Goal: Transaction & Acquisition: Purchase product/service

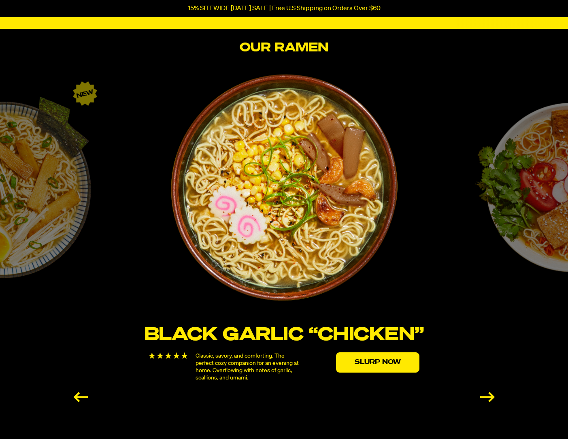
scroll to position [1292, 0]
click at [489, 397] on div "Next slide" at bounding box center [487, 397] width 15 height 10
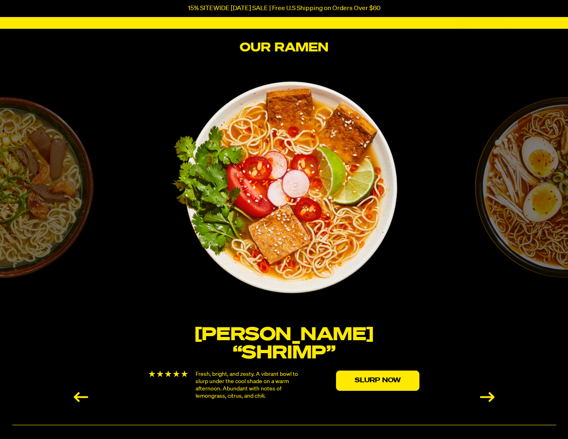
click at [489, 397] on div "Next slide" at bounding box center [487, 397] width 15 height 10
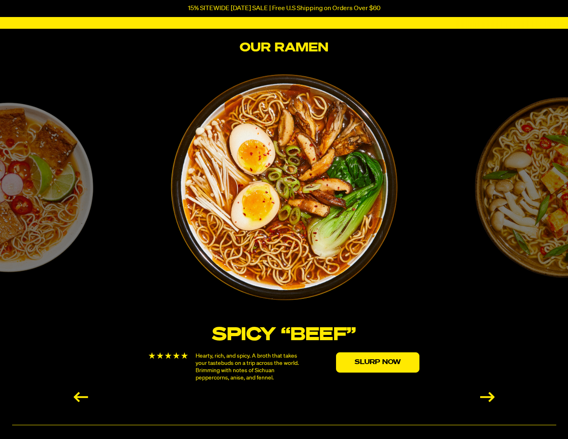
click at [489, 397] on div "Next slide" at bounding box center [487, 397] width 15 height 10
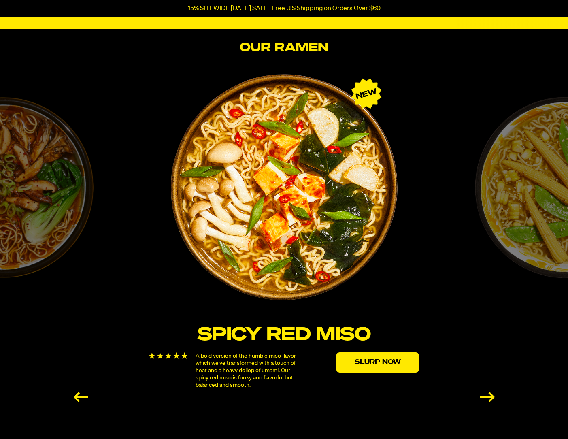
click at [489, 397] on div "Next slide" at bounding box center [487, 397] width 15 height 10
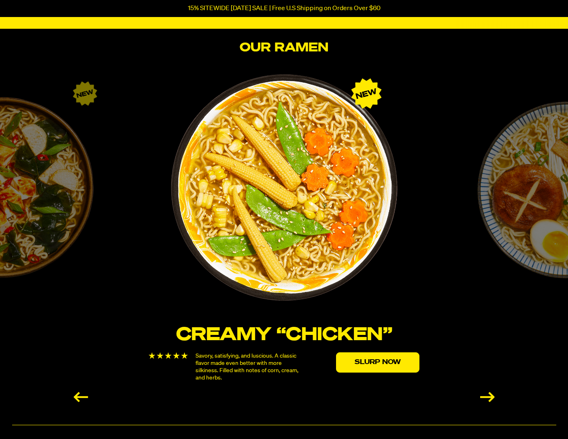
click at [489, 397] on div "Next slide" at bounding box center [487, 397] width 15 height 10
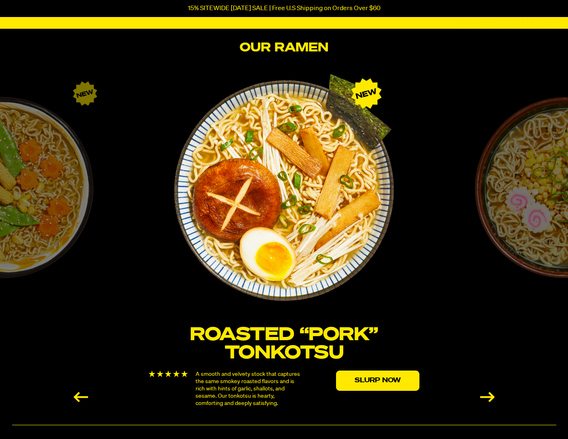
click at [489, 397] on div "Next slide" at bounding box center [487, 397] width 15 height 10
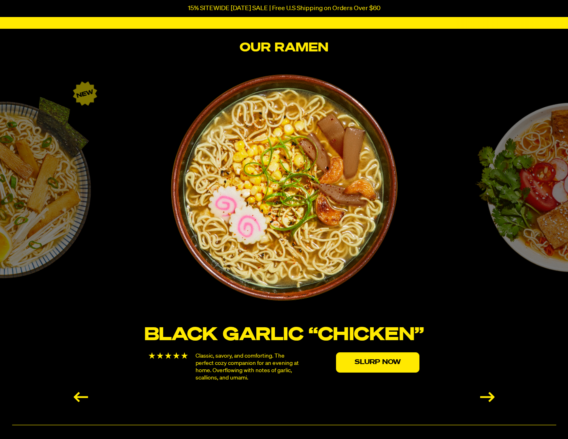
click at [489, 397] on div "Next slide" at bounding box center [487, 397] width 15 height 10
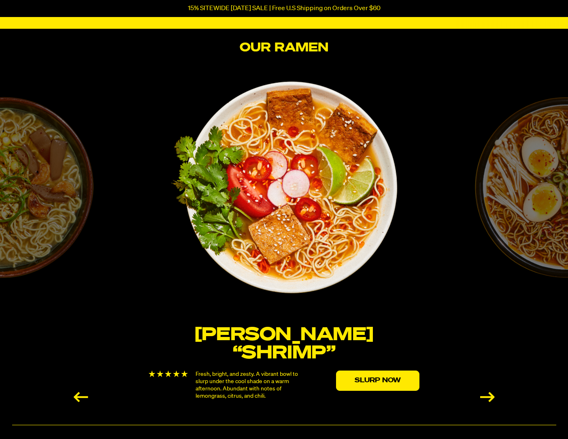
click at [489, 397] on div "Next slide" at bounding box center [487, 397] width 15 height 10
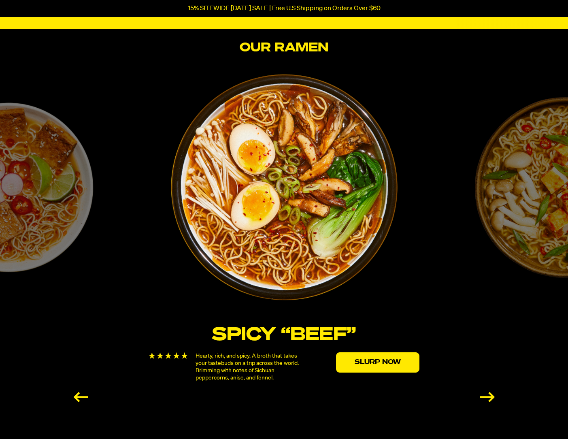
click at [489, 397] on div "Next slide" at bounding box center [487, 397] width 15 height 10
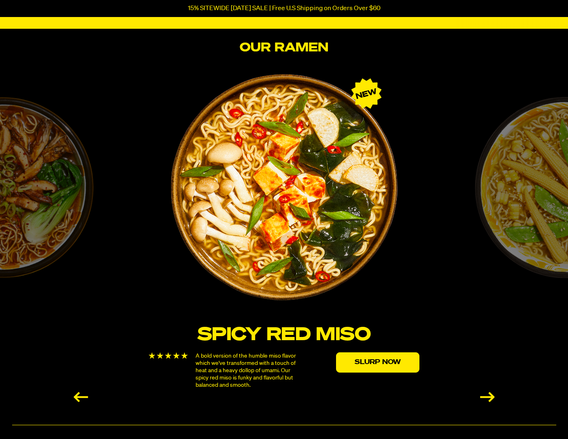
click at [489, 397] on div "Next slide" at bounding box center [487, 397] width 15 height 10
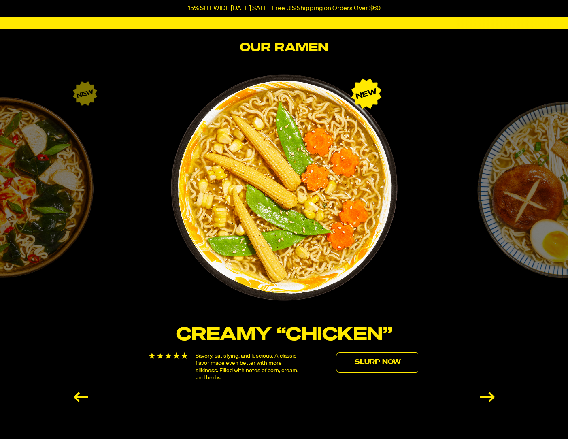
click at [369, 363] on link "Slurp Now" at bounding box center [377, 362] width 83 height 20
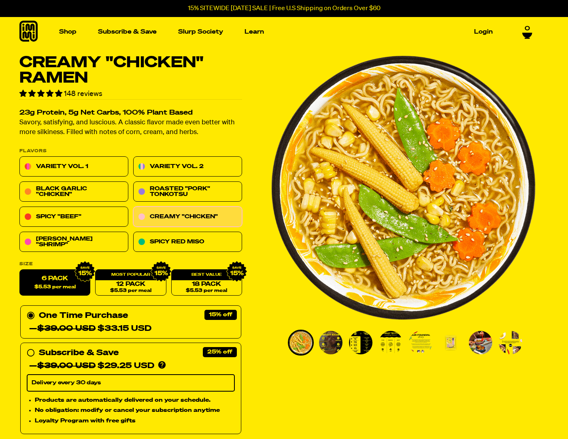
click at [47, 282] on label "6 Pack $5.53 per meal" at bounding box center [54, 283] width 71 height 26
click at [20, 270] on input "6 Pack $5.53 per meal" at bounding box center [19, 270] width 0 height 0
click at [188, 218] on link "Creamy "Chicken"" at bounding box center [187, 217] width 109 height 20
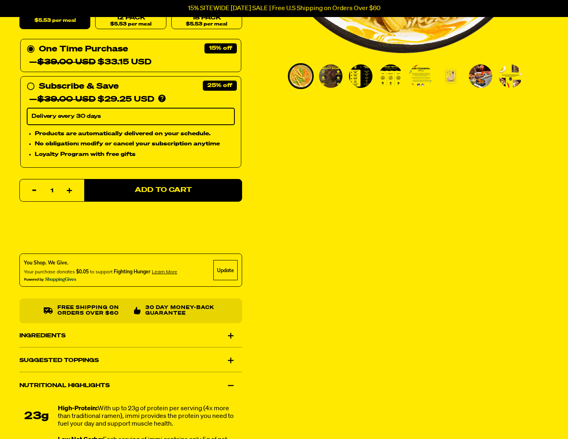
scroll to position [230, 0]
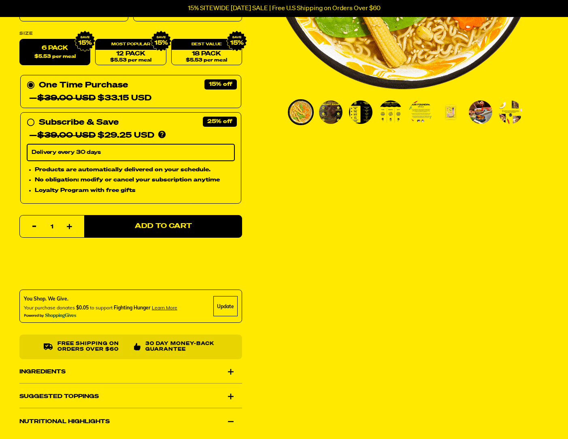
click at [70, 226] on icon "button" at bounding box center [70, 227] width 6 height 6
type input "2"
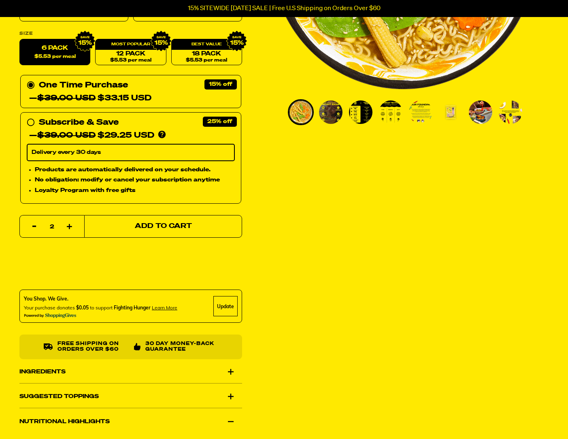
click at [152, 230] on span "Add to Cart" at bounding box center [163, 226] width 57 height 7
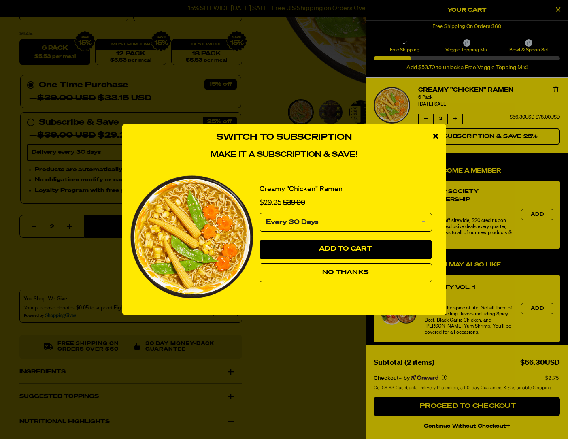
click at [435, 135] on icon "close modal" at bounding box center [435, 135] width 5 height 7
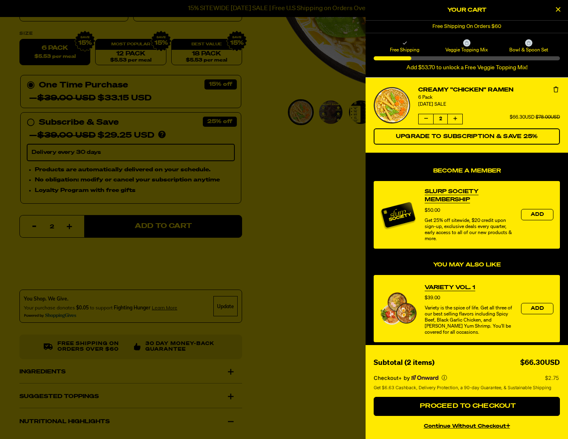
click at [288, 203] on div at bounding box center [284, 219] width 568 height 439
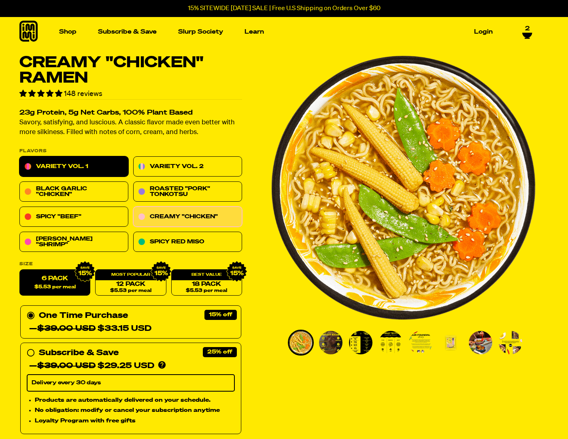
scroll to position [0, 0]
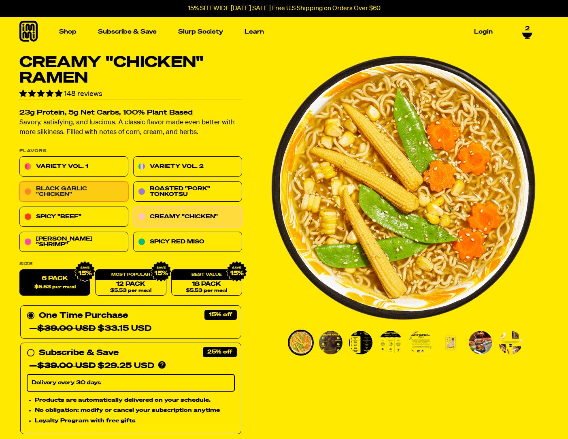
click at [79, 192] on link "Black Garlic "Chicken"" at bounding box center [73, 192] width 109 height 20
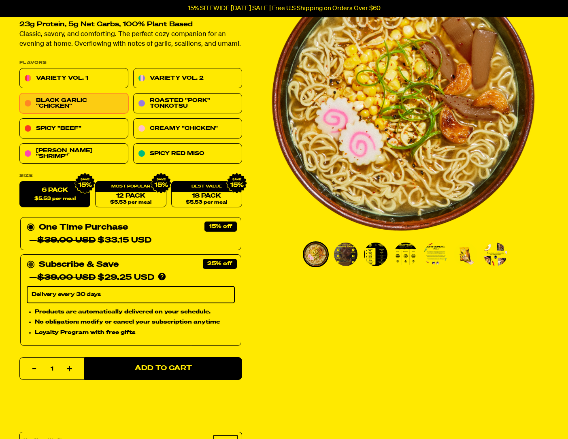
scroll to position [89, 0]
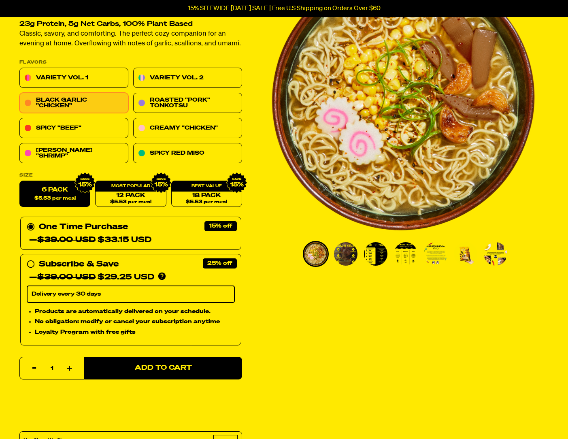
click at [75, 368] on button "Increase item quantity by one" at bounding box center [70, 368] width 16 height 23
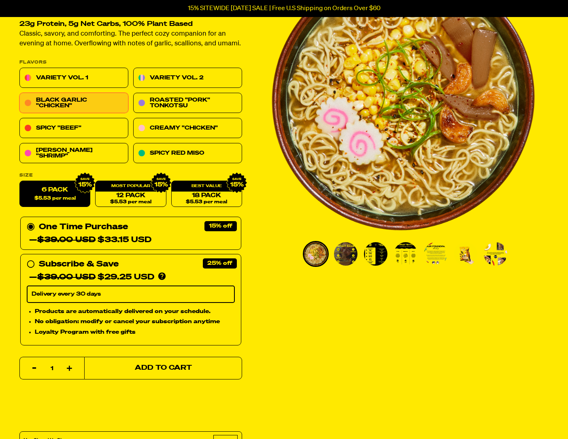
type input "2"
click at [132, 368] on button "Add to Cart" at bounding box center [163, 368] width 158 height 23
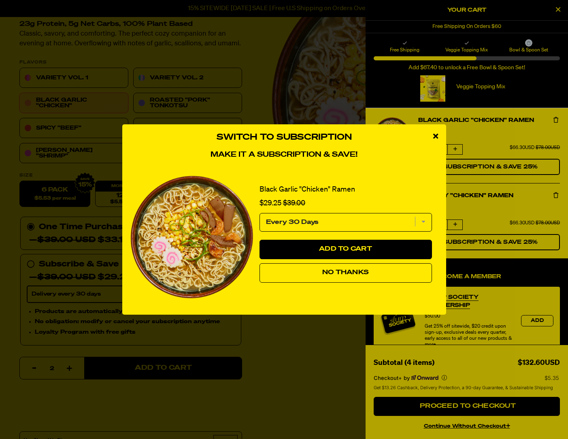
click at [437, 133] on icon "close modal" at bounding box center [435, 135] width 5 height 7
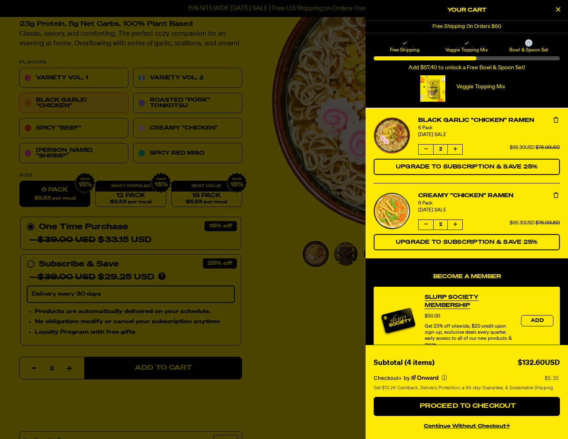
click at [257, 171] on div at bounding box center [284, 219] width 568 height 439
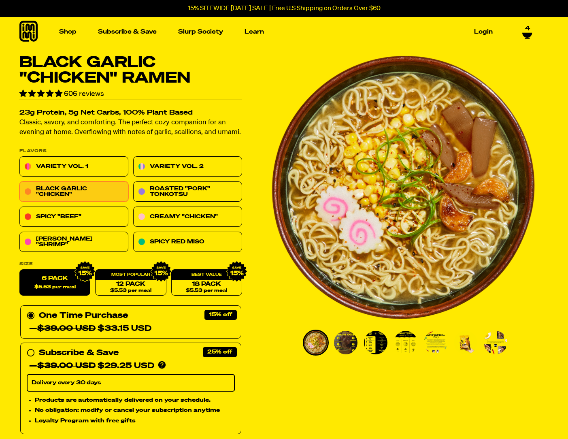
scroll to position [0, 0]
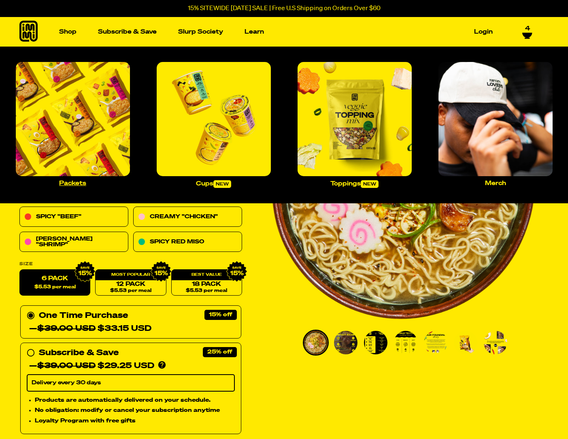
click at [75, 185] on p "Packets" at bounding box center [72, 183] width 27 height 6
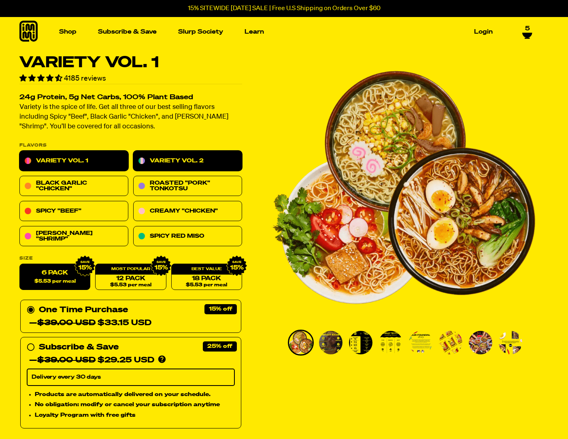
click at [192, 156] on link "Variety Vol. 2" at bounding box center [187, 161] width 109 height 20
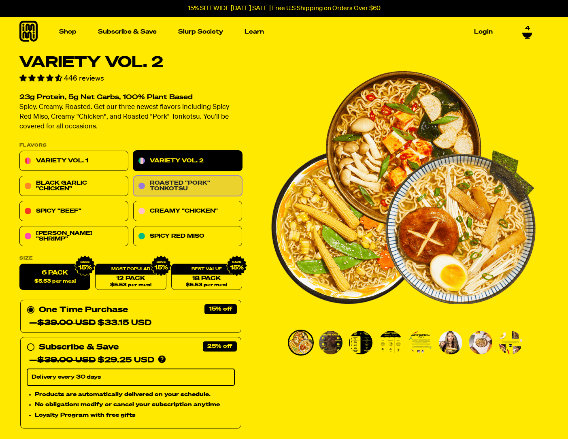
click at [185, 181] on link "Roasted "Pork" Tonkotsu" at bounding box center [187, 186] width 109 height 20
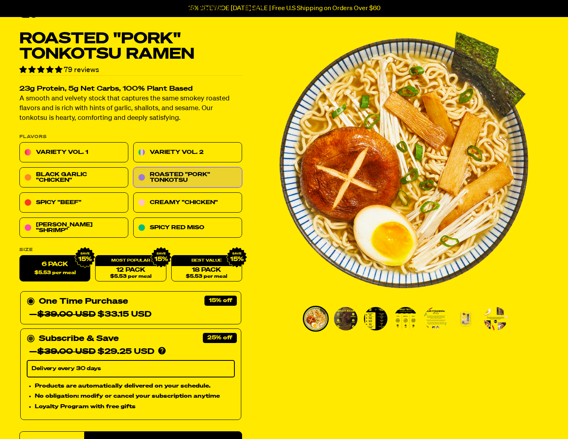
scroll to position [62, 0]
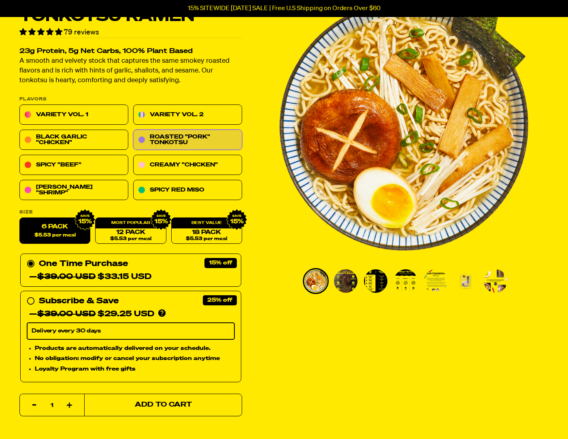
click at [131, 408] on button "Add to Cart" at bounding box center [163, 405] width 158 height 23
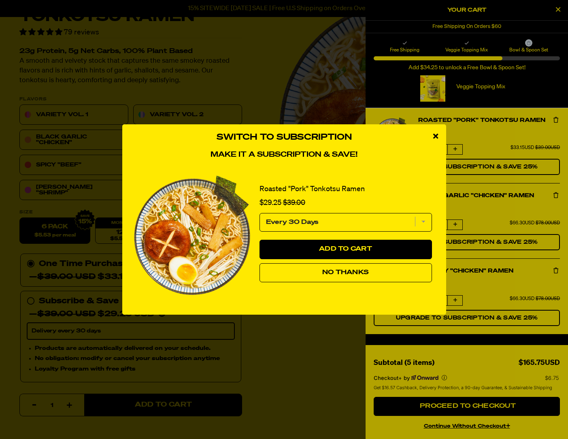
click at [433, 135] on icon "close modal" at bounding box center [435, 135] width 5 height 7
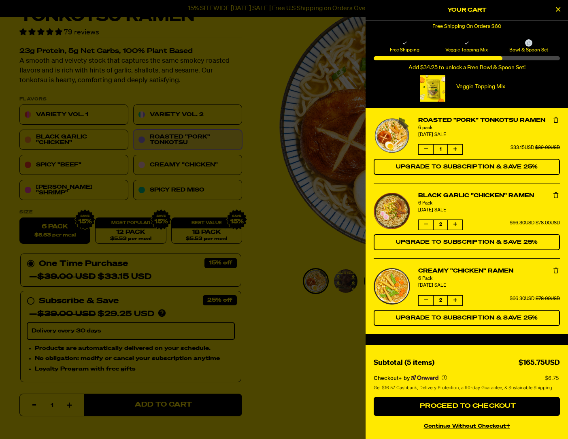
click at [425, 225] on icon "product" at bounding box center [427, 224] width 4 height 5
click at [428, 303] on button "product" at bounding box center [426, 301] width 15 height 10
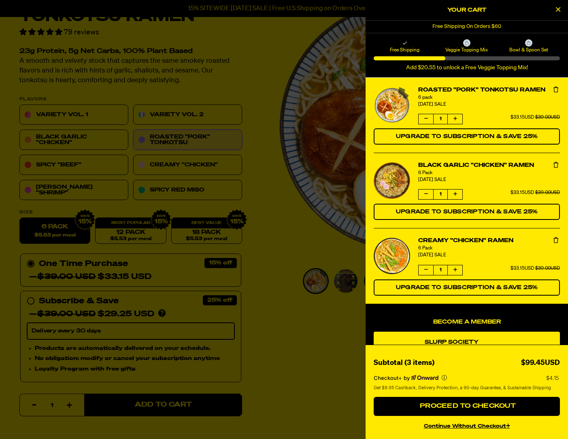
scroll to position [0, 0]
click at [269, 314] on div at bounding box center [284, 219] width 568 height 439
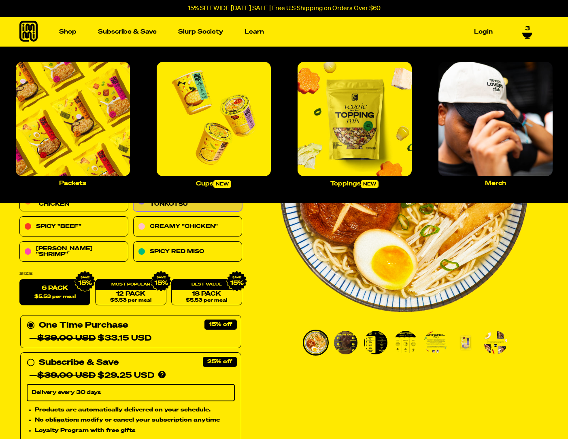
click at [318, 134] on img "Main navigation" at bounding box center [355, 119] width 114 height 114
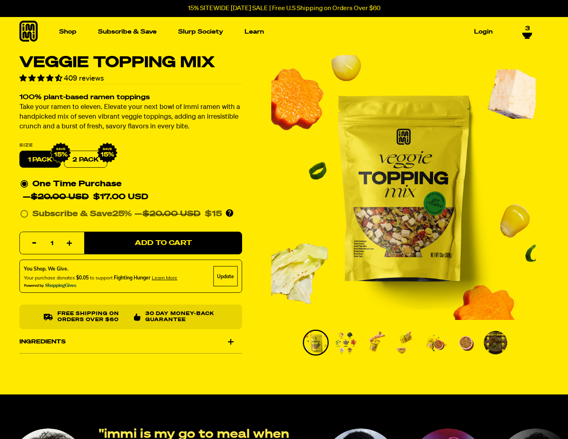
click at [34, 33] on icon at bounding box center [28, 31] width 18 height 21
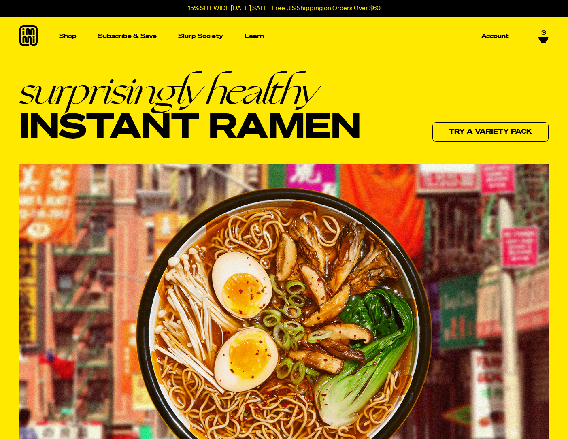
click at [543, 43] on div "3" at bounding box center [539, 37] width 20 height 14
click at [544, 34] on span "3" at bounding box center [544, 33] width 5 height 7
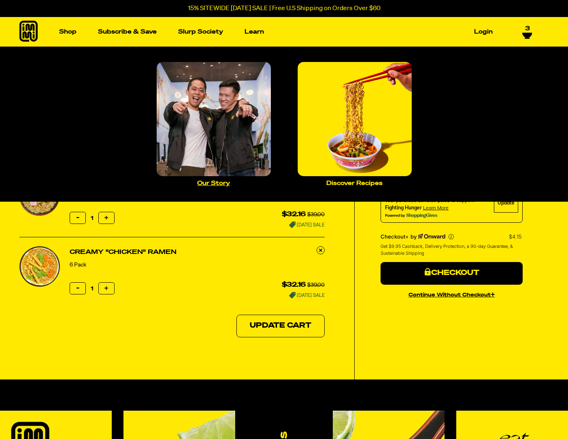
click at [230, 122] on img "Main navigation" at bounding box center [214, 119] width 114 height 114
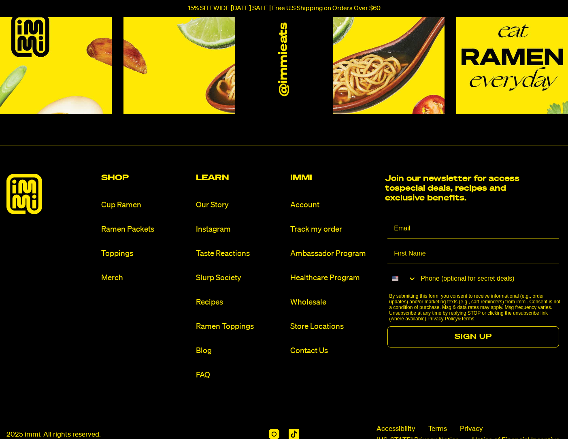
scroll to position [763, 0]
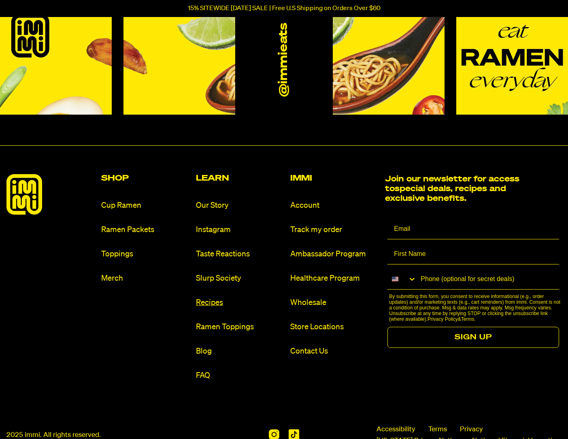
click at [217, 305] on link "Recipes" at bounding box center [240, 302] width 88 height 11
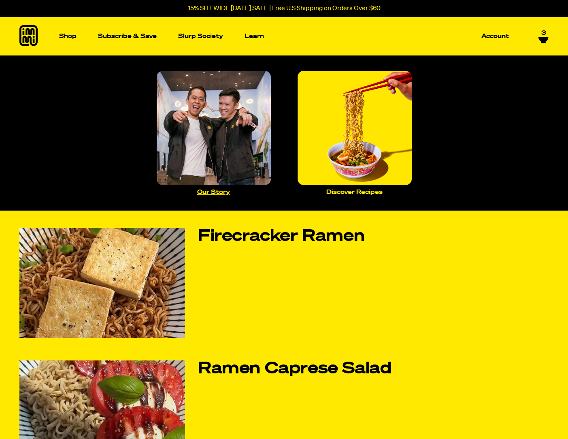
click at [234, 126] on img "Main navigation" at bounding box center [214, 128] width 114 height 114
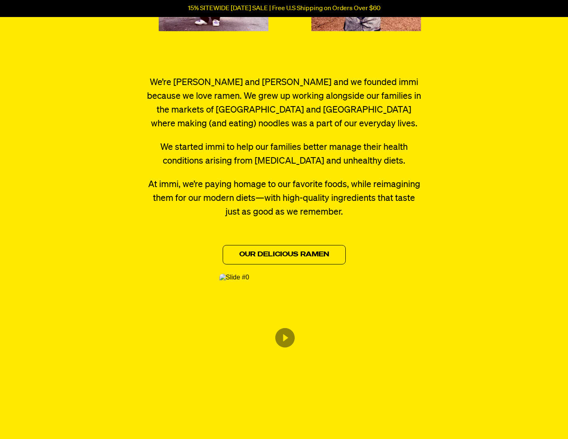
scroll to position [264, 0]
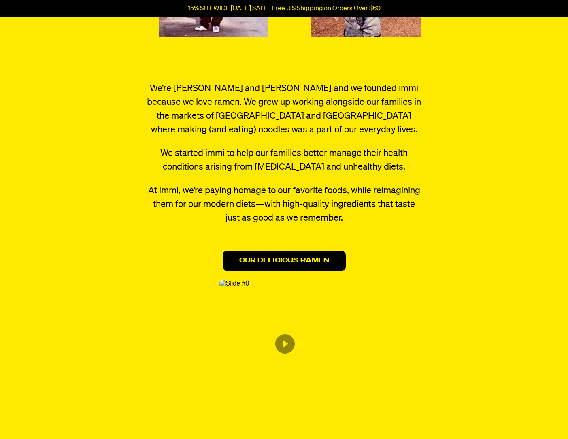
click at [250, 262] on link "Our Delicious Ramen" at bounding box center [284, 260] width 123 height 19
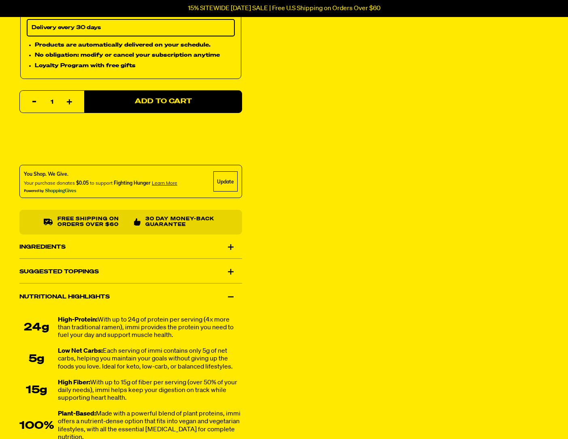
scroll to position [347, 0]
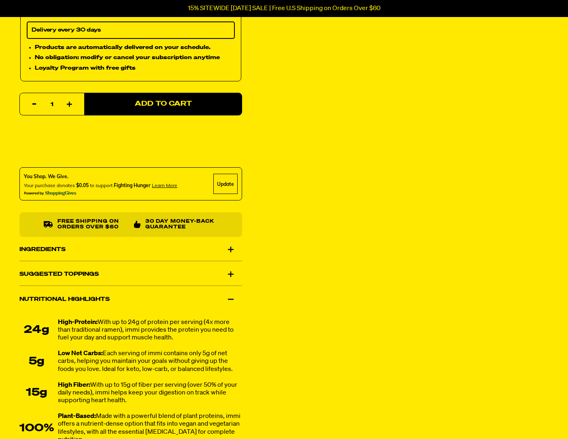
click at [38, 272] on div "Suggested Toppings" at bounding box center [130, 274] width 223 height 23
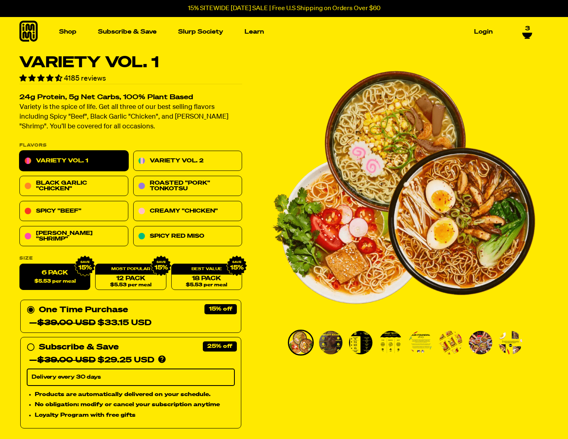
scroll to position [0, 0]
